Goal: Navigation & Orientation: Find specific page/section

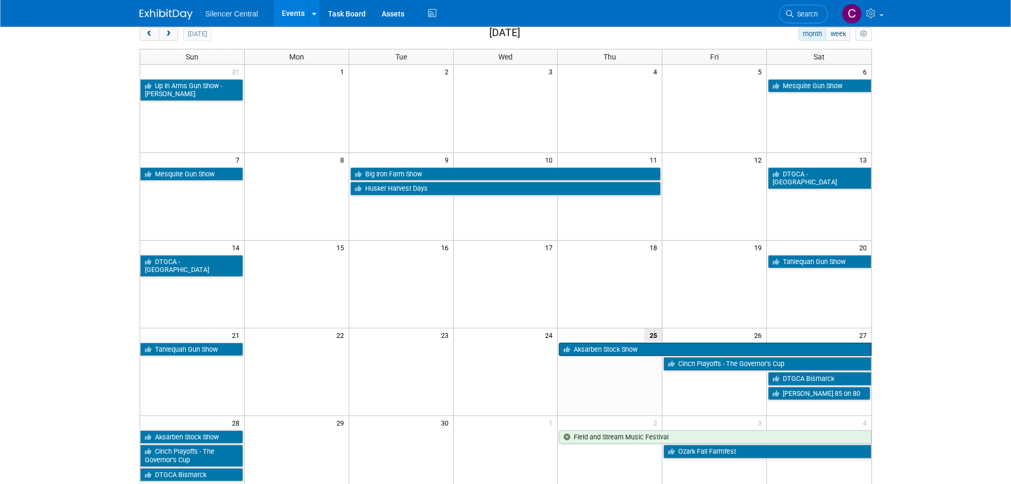
click at [599, 350] on link "Aksarben Stock Show" at bounding box center [715, 349] width 312 height 14
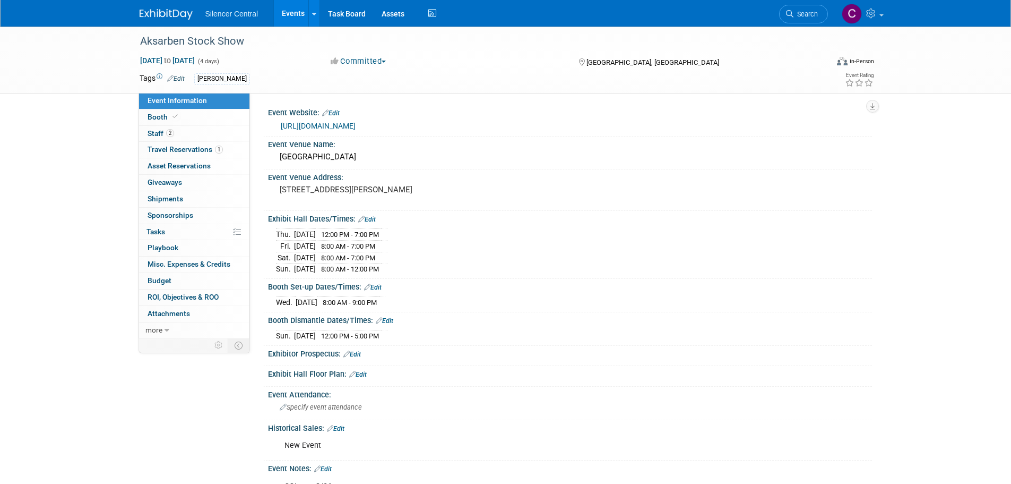
click at [172, 12] on img at bounding box center [166, 14] width 53 height 11
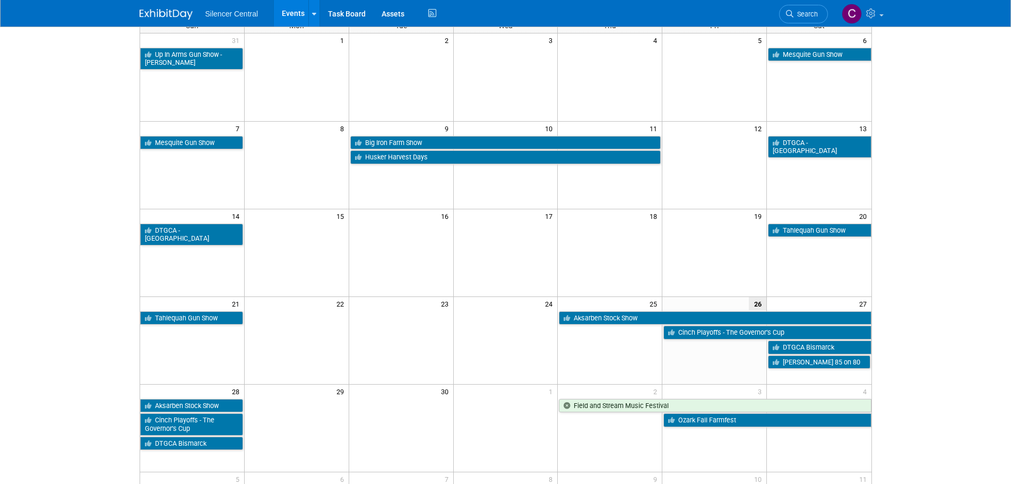
scroll to position [106, 0]
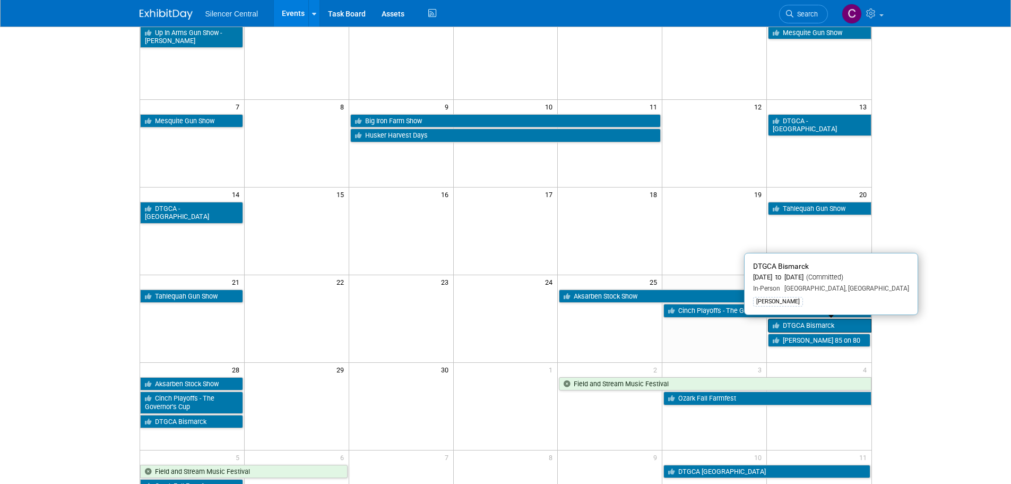
click at [804, 326] on link "DTGCA Bismarck" at bounding box center [819, 326] width 103 height 14
